Goal: Ask a question: Seek information or help from site administrators or community

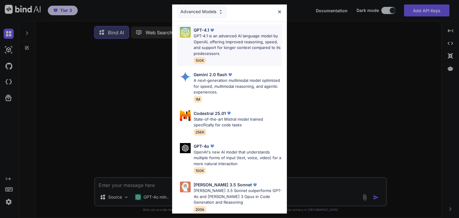
scroll to position [5, 0]
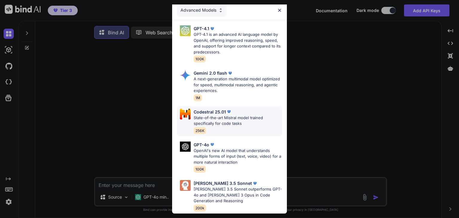
click at [227, 119] on p "State-of-the-art Mistral model trained specifically for code tasks" at bounding box center [238, 121] width 89 height 12
type textarea "x"
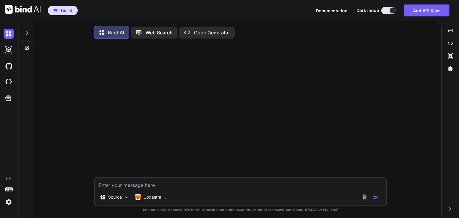
click at [128, 186] on textarea at bounding box center [240, 183] width 291 height 11
type textarea "b"
type textarea "x"
type textarea "bu"
type textarea "x"
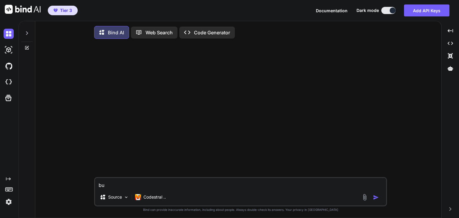
type textarea "[PERSON_NAME]"
type textarea "x"
type textarea "buil"
type textarea "x"
type textarea "build"
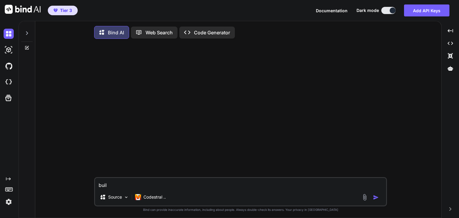
type textarea "x"
type textarea "build"
type textarea "x"
type textarea "build a"
type textarea "x"
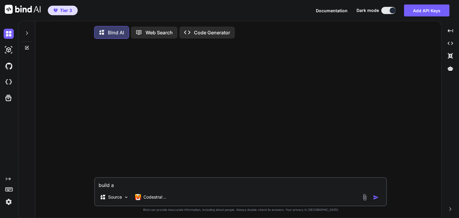
type textarea "build a"
type textarea "x"
type textarea "build a w"
type textarea "x"
type textarea "build a"
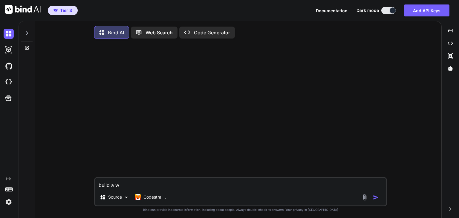
type textarea "x"
type textarea "build a d"
type textarea "x"
type textarea "build a da"
type textarea "x"
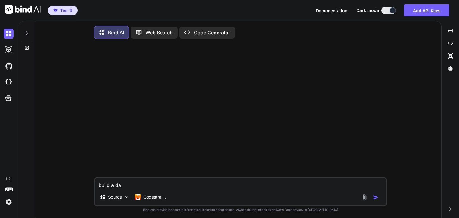
type textarea "build a das"
type textarea "x"
type textarea "build a dash"
type textarea "x"
type textarea "build a dashb"
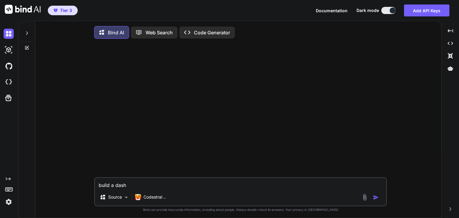
type textarea "x"
type textarea "build a dashbo"
type textarea "x"
type textarea "build a dashboa"
type textarea "x"
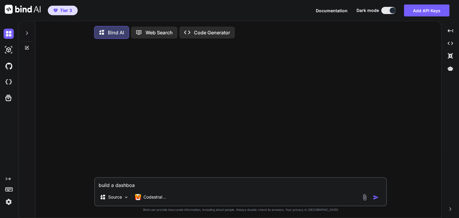
type textarea "build a dashboar"
type textarea "x"
type textarea "build a dashboard"
type textarea "x"
type textarea "build a dashboard"
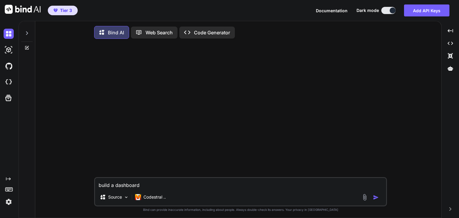
type textarea "x"
type textarea "build a dashboard t"
type textarea "x"
type textarea "build a dashboard th"
type textarea "x"
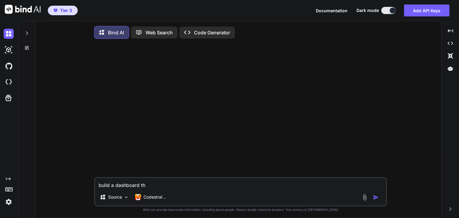
type textarea "build a dashboard tha"
type textarea "x"
type textarea "build a dashboard that"
type textarea "x"
type textarea "build a dashboard that"
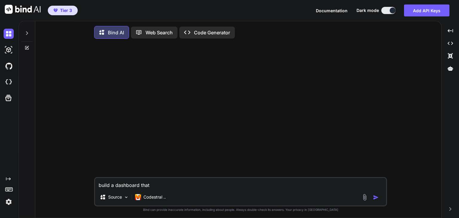
type textarea "x"
type textarea "build a dashboard that h"
type textarea "x"
type textarea "build a dashboard that ha"
type textarea "x"
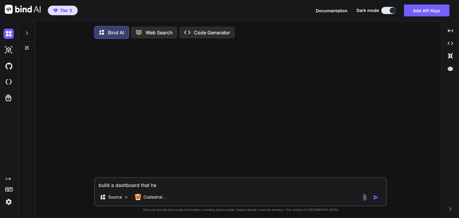
type textarea "build a dashboard that has"
type textarea "x"
type textarea "build a dashboard that has"
type textarea "x"
type textarea "build a dashboard that has l"
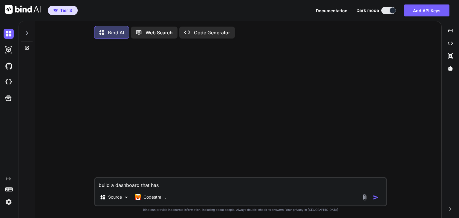
type textarea "x"
type textarea "build a dashboard that has lo"
type textarea "x"
type textarea "build a dashboard that has log"
type textarea "x"
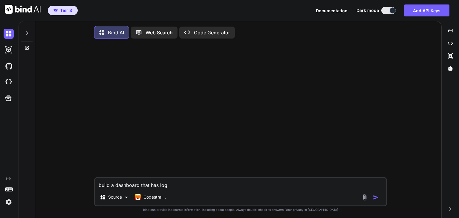
type textarea "build a dashboard that has logi"
type textarea "x"
type textarea "build a dashboard that has login"
type textarea "x"
type textarea "build a dashboard that has login"
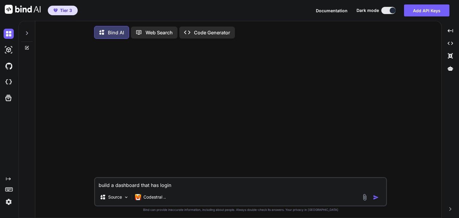
type textarea "x"
type textarea "build a dashboard that has login a"
type textarea "x"
type textarea "build a dashboard that has login an"
type textarea "x"
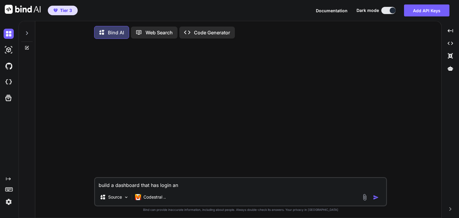
type textarea "build a dashboard that has login and"
type textarea "x"
type textarea "build a dashboard that has login and"
type textarea "x"
type textarea "build a dashboard that has login and n"
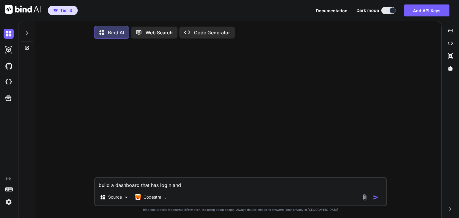
type textarea "x"
type textarea "build a dashboard that has login and na"
type textarea "x"
type textarea "build a dashboard that has login and nam"
type textarea "x"
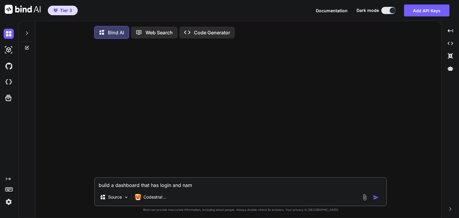
type textarea "build a dashboard that has login and name"
type textarea "x"
type textarea "build a dashboard that has login and name"
type textarea "x"
type textarea "build a dashboard that has login and name l"
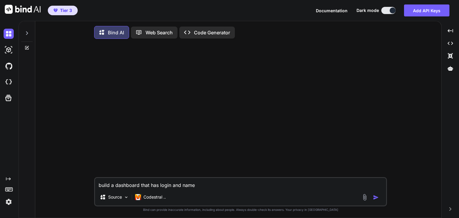
type textarea "x"
type textarea "build a dashboard that has login and name lo"
type textarea "x"
type textarea "build a dashboard that has login and name [PERSON_NAME]"
type textarea "x"
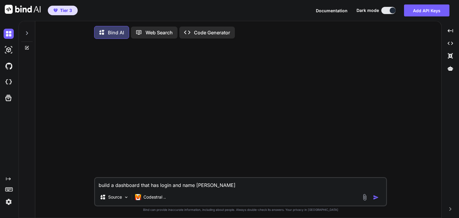
type textarea "build a dashboard that has login and name [PERSON_NAME]"
type textarea "x"
type textarea "build a dashboard that has login and name [PERSON_NAME]"
type textarea "x"
type textarea "build a dashboard that has login and name lo"
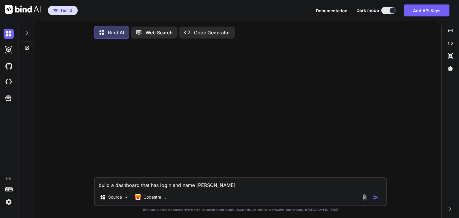
type textarea "x"
type textarea "build a dashboard that has login and name l"
type textarea "x"
type textarea "build a dashboard that has login and name"
type textarea "x"
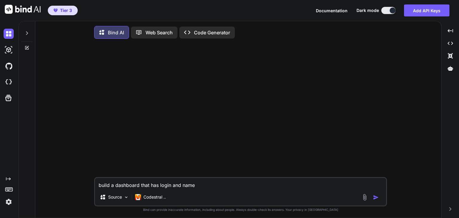
type textarea "build a dashboard that has login and name o"
type textarea "x"
type textarea "build a dashboard that has login and name on"
type textarea "x"
type textarea "build a dashboard that has login and name on"
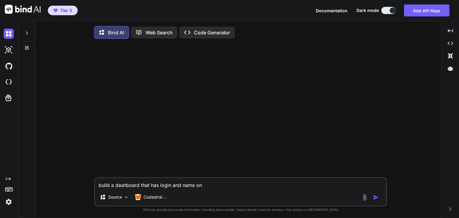
type textarea "x"
type textarea "build a dashboard that has login and name on t"
type textarea "x"
type textarea "build a dashboard that has login and name on th"
type textarea "x"
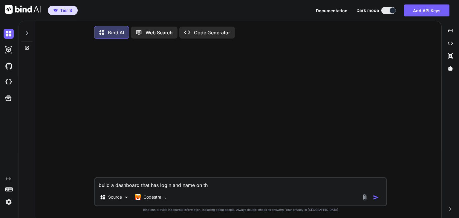
type textarea "build a dashboard that has login and name on the"
type textarea "x"
type textarea "build a dashboard that has login and name on the"
type textarea "x"
type textarea "build a dashboard that has login and name on the l"
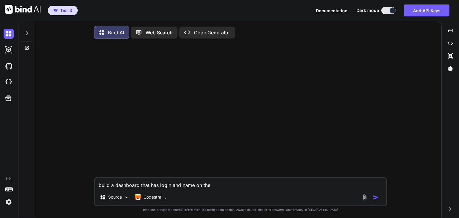
type textarea "x"
type textarea "build a dashboard that has login and name on the le"
type textarea "x"
type textarea "build a dashboard that has login and name on the lef"
type textarea "x"
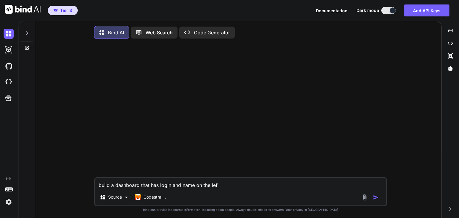
type textarea "build a dashboard that has login and name on the left"
type textarea "x"
type textarea "build a dashboard that has login and name on the left."
type textarea "x"
type textarea "build a dashboard that has login and name on the left."
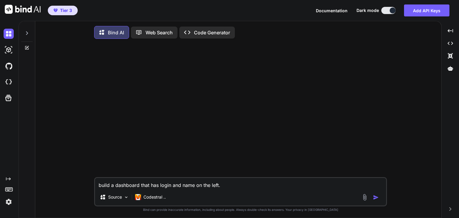
type textarea "x"
type textarea "build a dashboard that has login and name on the left. I"
type textarea "x"
type textarea "build a dashboard that has login and name on the left. In"
type textarea "x"
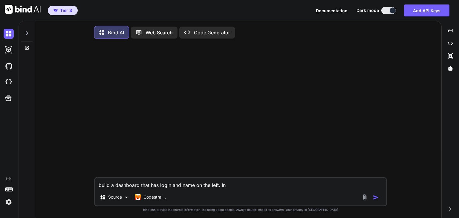
type textarea "build a dashboard that has login and name on the left. In"
type textarea "x"
type textarea "build a dashboard that has login and name on the left. In t"
type textarea "x"
type textarea "build a dashboard that has login and name on the left. In th"
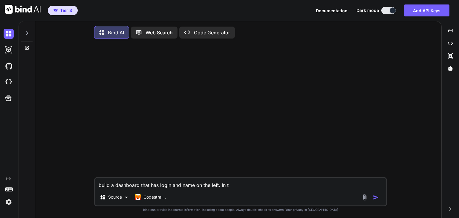
type textarea "x"
type textarea "build a dashboard that has login and name on the left. In the"
type textarea "x"
type textarea "build a dashboard that has login and name on the left. In the"
type textarea "x"
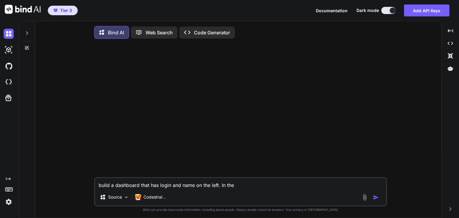
type textarea "build a dashboard that has login and name on the left. In the c"
type textarea "x"
type textarea "build a dashboard that has login and name on the left. In the ce"
type textarea "x"
type textarea "build a dashboard that has login and name on the left. In the cet"
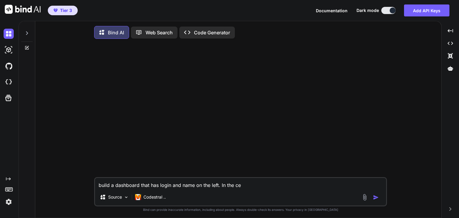
type textarea "x"
type textarea "build a dashboard that has login and name on the left. In the cete"
type textarea "x"
type textarea "build a dashboard that has login and name on the left. In the ceter"
type textarea "x"
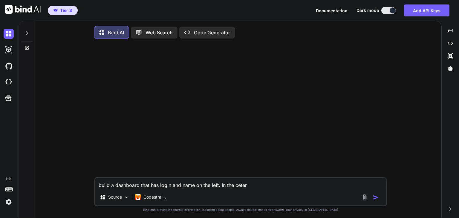
type textarea "build a dashboard that has login and name on the left. In the cete"
type textarea "x"
type textarea "build a dashboard that has login and name on the left. In the cet"
type textarea "x"
type textarea "build a dashboard that has login and name on the left. In the ce"
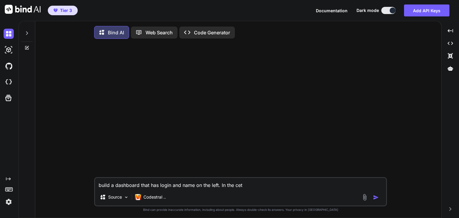
type textarea "x"
type textarea "build a dashboard that has login and name on the left. In the cen"
type textarea "x"
type textarea "build a dashboard that has login and name on the left. In the cent"
type textarea "x"
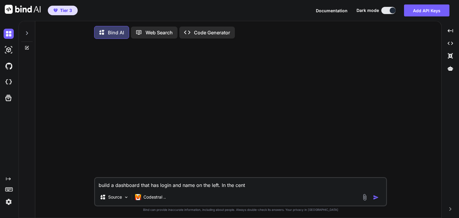
type textarea "build a dashboard that has login and name on the left. In the cente"
type textarea "x"
type textarea "build a dashboard that has login and name on the left. In the center"
type textarea "x"
type textarea "build a dashboard that has login and name on the left. In the center"
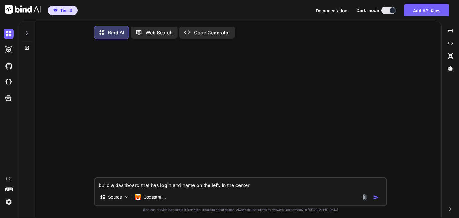
type textarea "x"
type textarea "build a dashboard that has login and name on the left. In the center i"
type textarea "x"
type textarea "build a dashboard that has login and name on the left. In the center it"
type textarea "x"
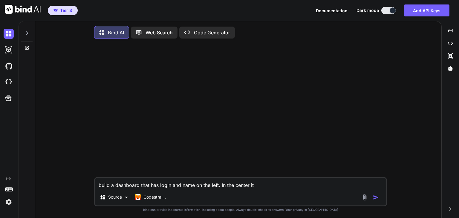
type textarea "build a dashboard that has login and name on the left. In the center it"
type textarea "x"
type textarea "build a dashboard that has login and name on the left. In the center it s"
type textarea "x"
type textarea "build a dashboard that has login and name on the left. In the center it sh"
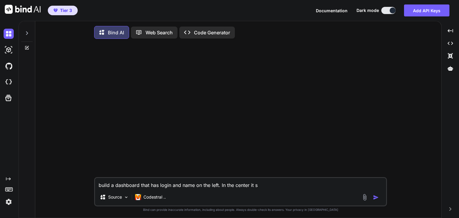
type textarea "x"
type textarea "build a dashboard that has login and name on the left. In the center it sho"
type textarea "x"
type textarea "build a dashboard that has login and name on the left. In the center it shou"
type textarea "x"
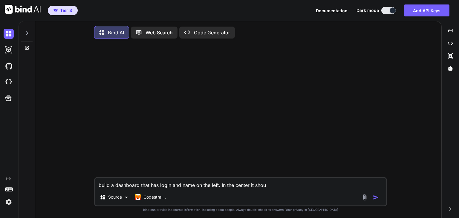
type textarea "build a dashboard that has login and name on the left. In the center it shoul"
type textarea "x"
type textarea "build a dashboard that has login and name on the left. In the center it should"
type textarea "x"
type textarea "build a dashboard that has login and name on the left. In the center it should"
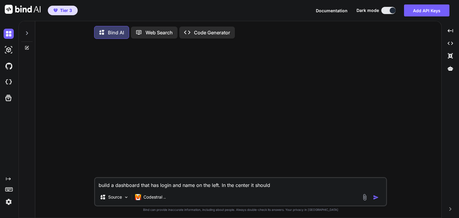
type textarea "x"
type textarea "build a dashboard that has login and name on the left. In the center it should c"
type textarea "x"
type textarea "build a dashboard that has login and name on the left. In the center it should …"
type textarea "x"
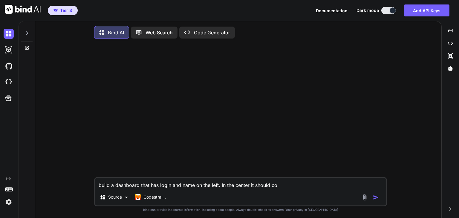
type textarea "build a dashboard that has login and name on the left. In the center it should …"
type textarea "x"
type textarea "build a dashboard that has login and name on the left. In the center it should …"
type textarea "x"
type textarea "build a dashboard that has login and name on the left. In the center it should …"
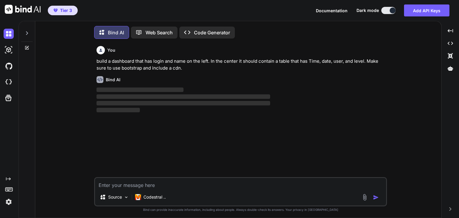
scroll to position [2, 0]
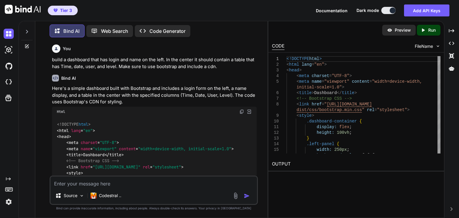
click at [427, 29] on icon "Created with Pixso." at bounding box center [425, 30] width 8 height 5
click at [319, 179] on link "[URL][DOMAIN_NAME]" at bounding box center [296, 179] width 48 height 6
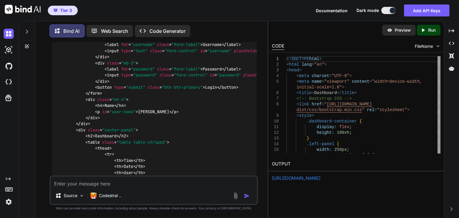
scroll to position [209, 0]
click at [26, 29] on icon at bounding box center [27, 31] width 5 height 5
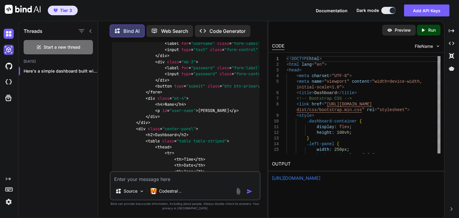
click at [7, 50] on img at bounding box center [9, 50] width 10 height 10
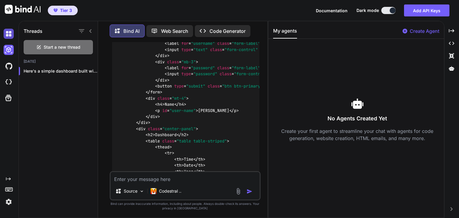
click at [6, 36] on img at bounding box center [9, 34] width 10 height 10
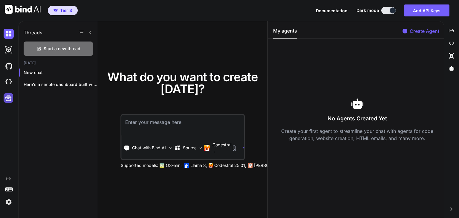
click at [6, 100] on icon at bounding box center [8, 98] width 6 height 6
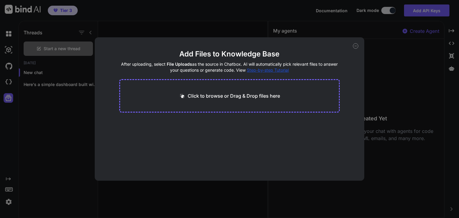
click at [352, 45] on div "Add Files to Knowledge Base After uploading, select File Uploads as the source …" at bounding box center [230, 109] width 270 height 144
click at [357, 45] on icon at bounding box center [355, 45] width 5 height 5
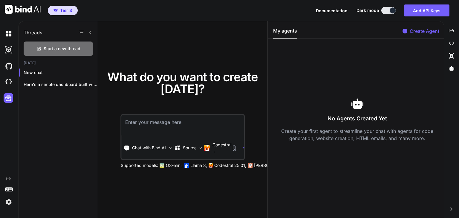
click at [9, 177] on icon "Created with Pixso." at bounding box center [8, 179] width 5 height 5
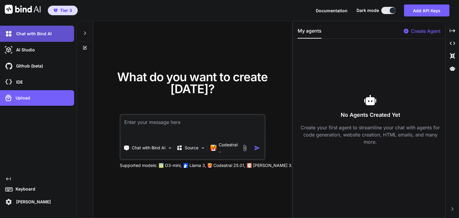
click at [34, 32] on p "Chat with Bind AI" at bounding box center [33, 34] width 38 height 6
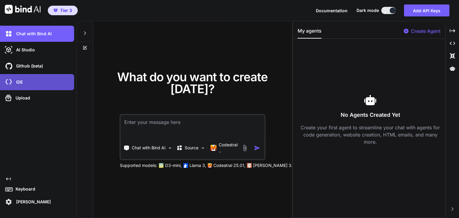
click at [28, 83] on div "IDE" at bounding box center [39, 82] width 71 height 10
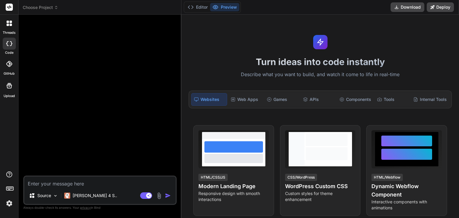
type textarea "x"
